Goal: Task Accomplishment & Management: Manage account settings

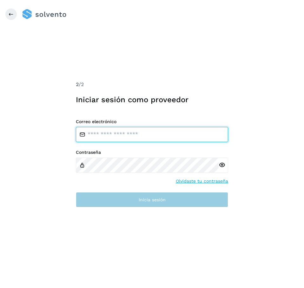
type input "**********"
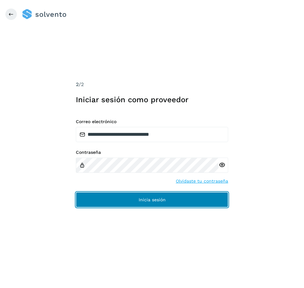
click at [138, 206] on button "Inicia sesión" at bounding box center [152, 199] width 152 height 15
click at [140, 197] on button "Inicia sesión" at bounding box center [152, 199] width 152 height 15
click at [128, 202] on button "Inicia sesión" at bounding box center [152, 199] width 152 height 15
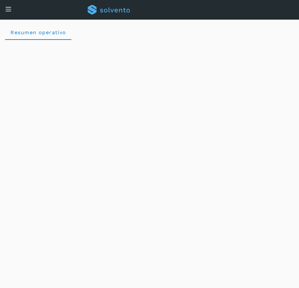
click at [10, 12] on div at bounding box center [8, 10] width 7 height 8
click at [10, 19] on div "Conoce nuestros beneficios TP Hola, TRANSPORTES PANTERAS GAPO S.A. DE C.V." at bounding box center [149, 10] width 299 height 20
click at [7, 10] on icon at bounding box center [8, 9] width 7 height 7
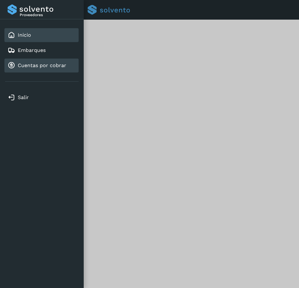
click at [34, 67] on link "Cuentas por cobrar" at bounding box center [42, 65] width 48 height 6
click at [52, 68] on link "Cuentas por cobrar" at bounding box center [42, 65] width 48 height 6
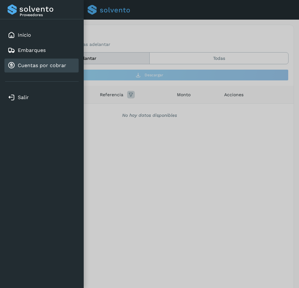
click at [140, 210] on div at bounding box center [149, 144] width 299 height 288
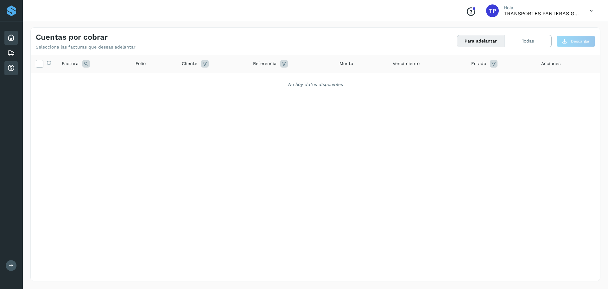
click at [10, 36] on icon at bounding box center [11, 38] width 8 height 8
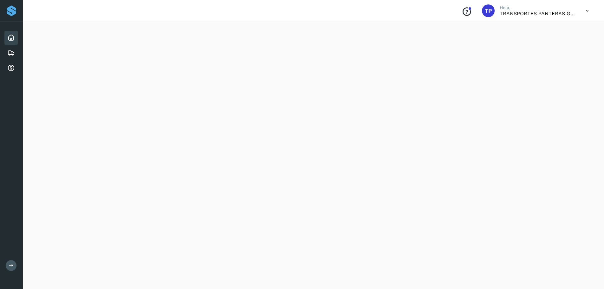
scroll to position [11, 0]
click at [10, 49] on icon at bounding box center [11, 53] width 8 height 8
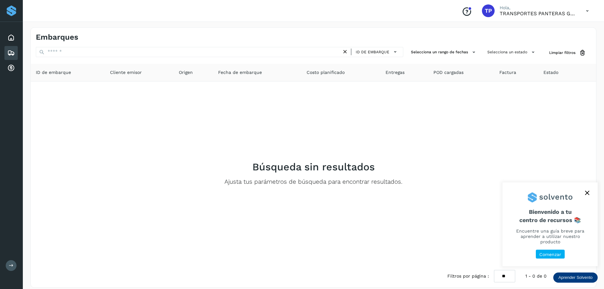
click at [303, 195] on icon "close," at bounding box center [587, 192] width 4 height 4
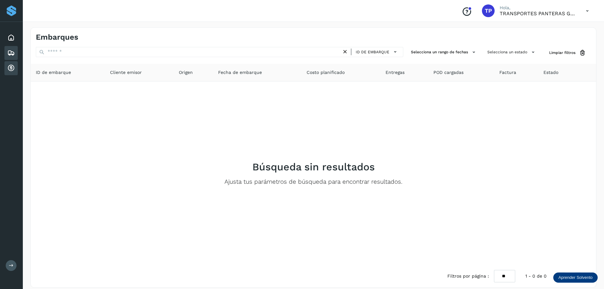
click at [10, 68] on icon at bounding box center [11, 68] width 8 height 8
